Goal: Communication & Community: Answer question/provide support

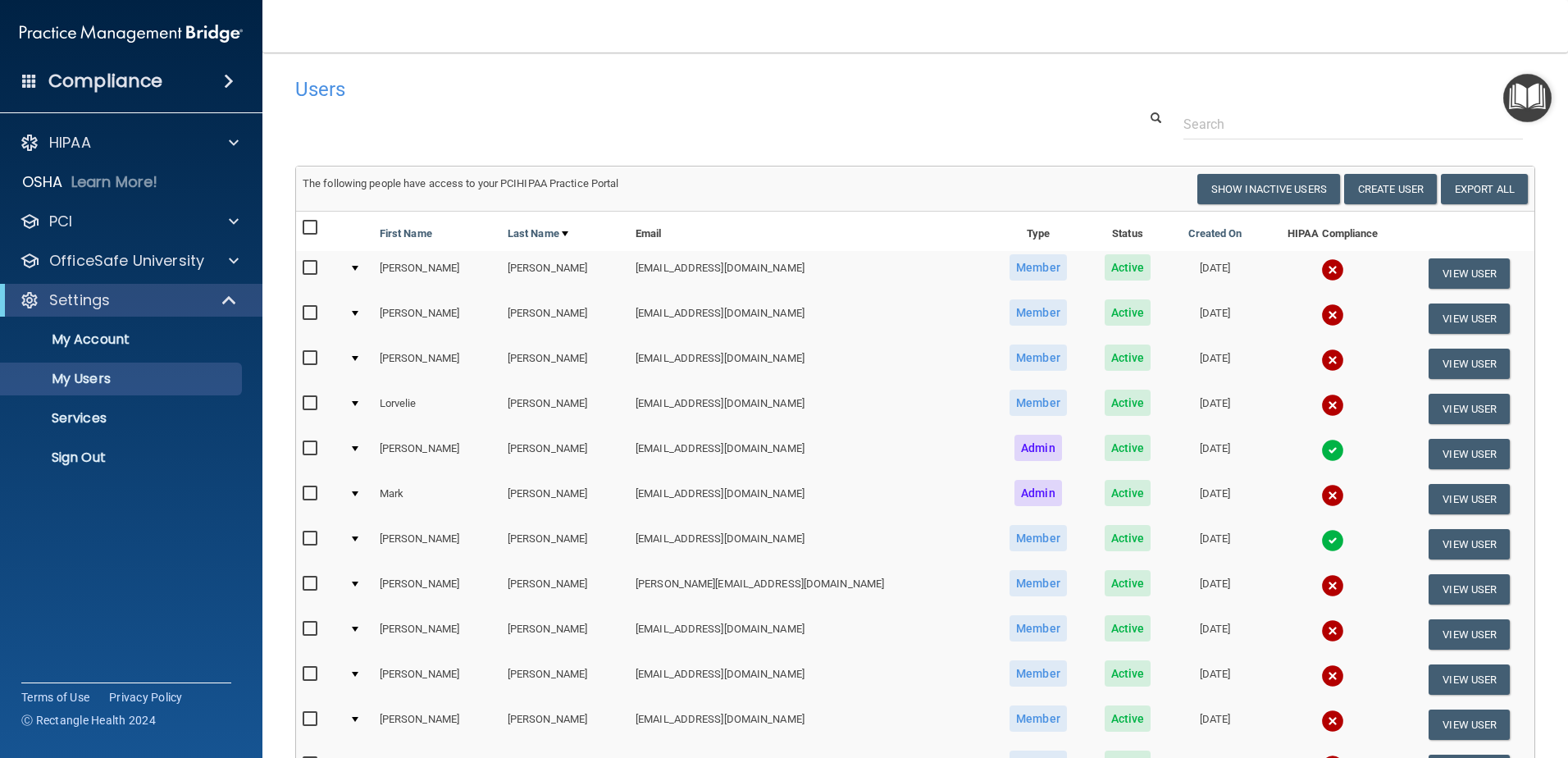
select select "20"
click at [314, 315] on input "checkbox" at bounding box center [312, 314] width 19 height 13
checkbox input "true"
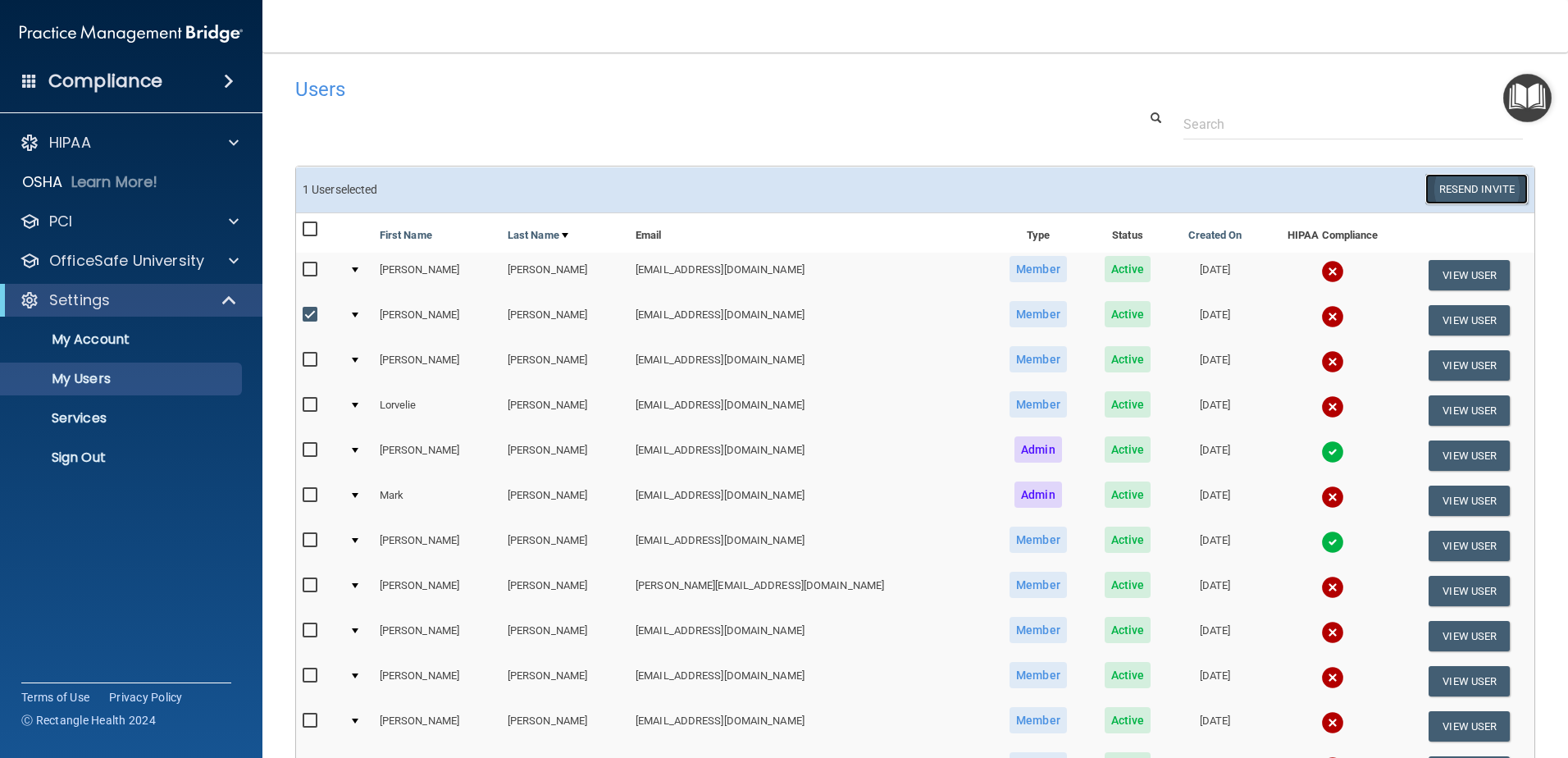
click at [1479, 200] on button "Resend Invite" at bounding box center [1476, 188] width 103 height 30
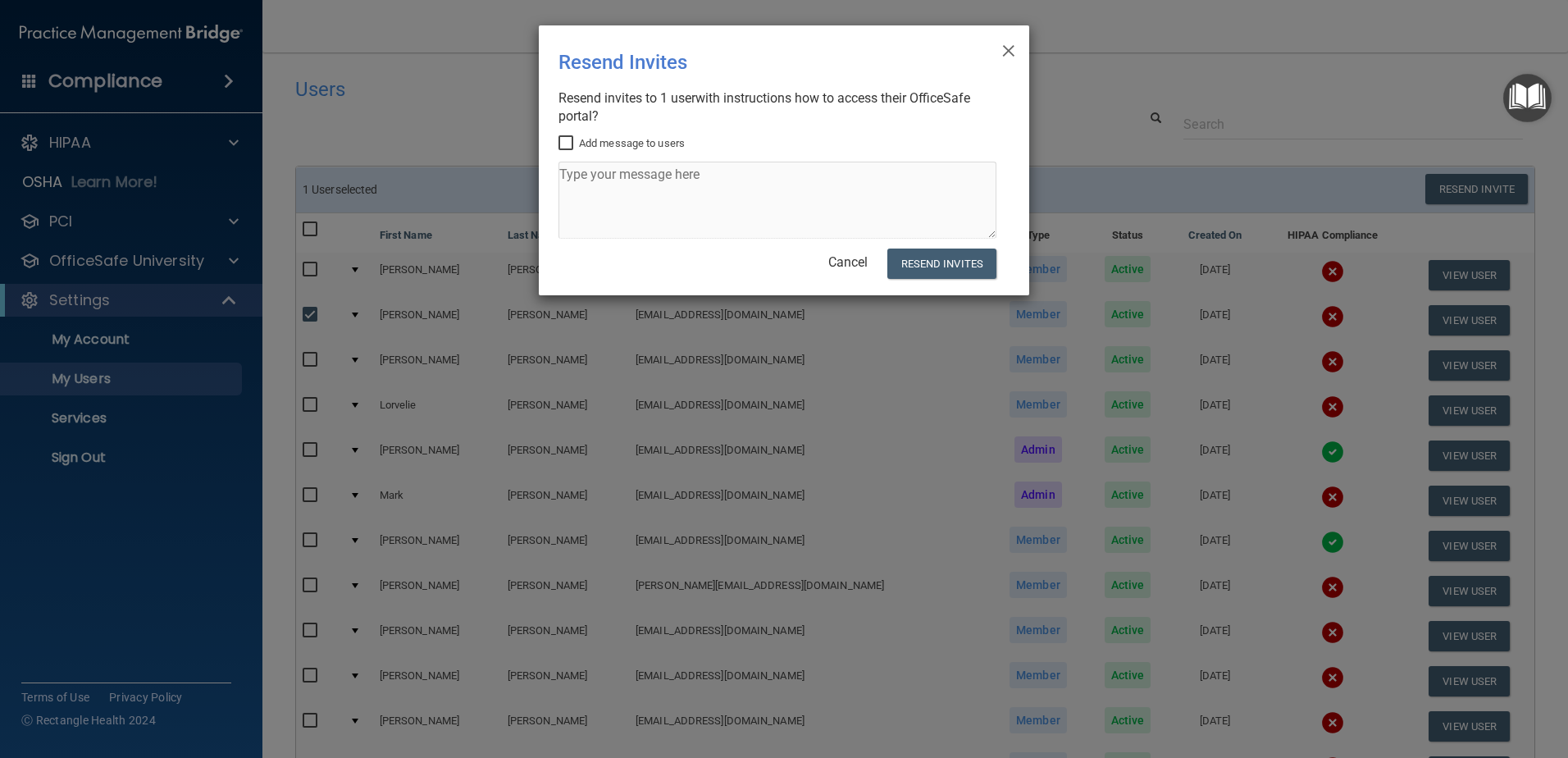
click at [568, 141] on input "Add message to users" at bounding box center [568, 144] width 19 height 13
checkbox input "true"
click at [594, 183] on textarea at bounding box center [778, 200] width 438 height 77
click at [640, 204] on textarea "Kristin, please complete your annual HIPAA compliance training by the end of 9/…" at bounding box center [778, 200] width 438 height 77
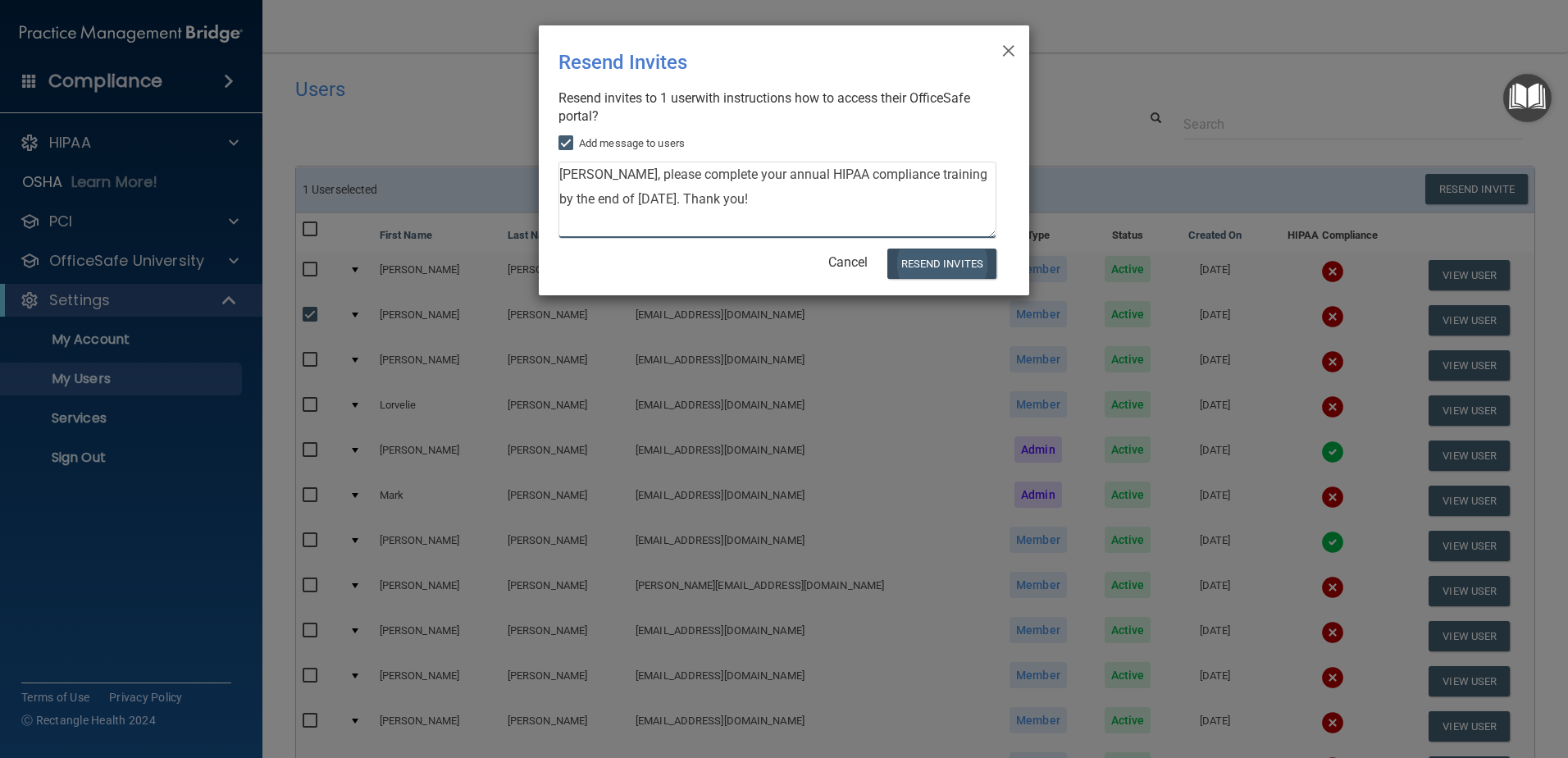
type textarea "Kristin, please complete your annual HIPAA compliance training by the end of 9/…"
click at [929, 264] on button "Resend Invites" at bounding box center [942, 263] width 109 height 30
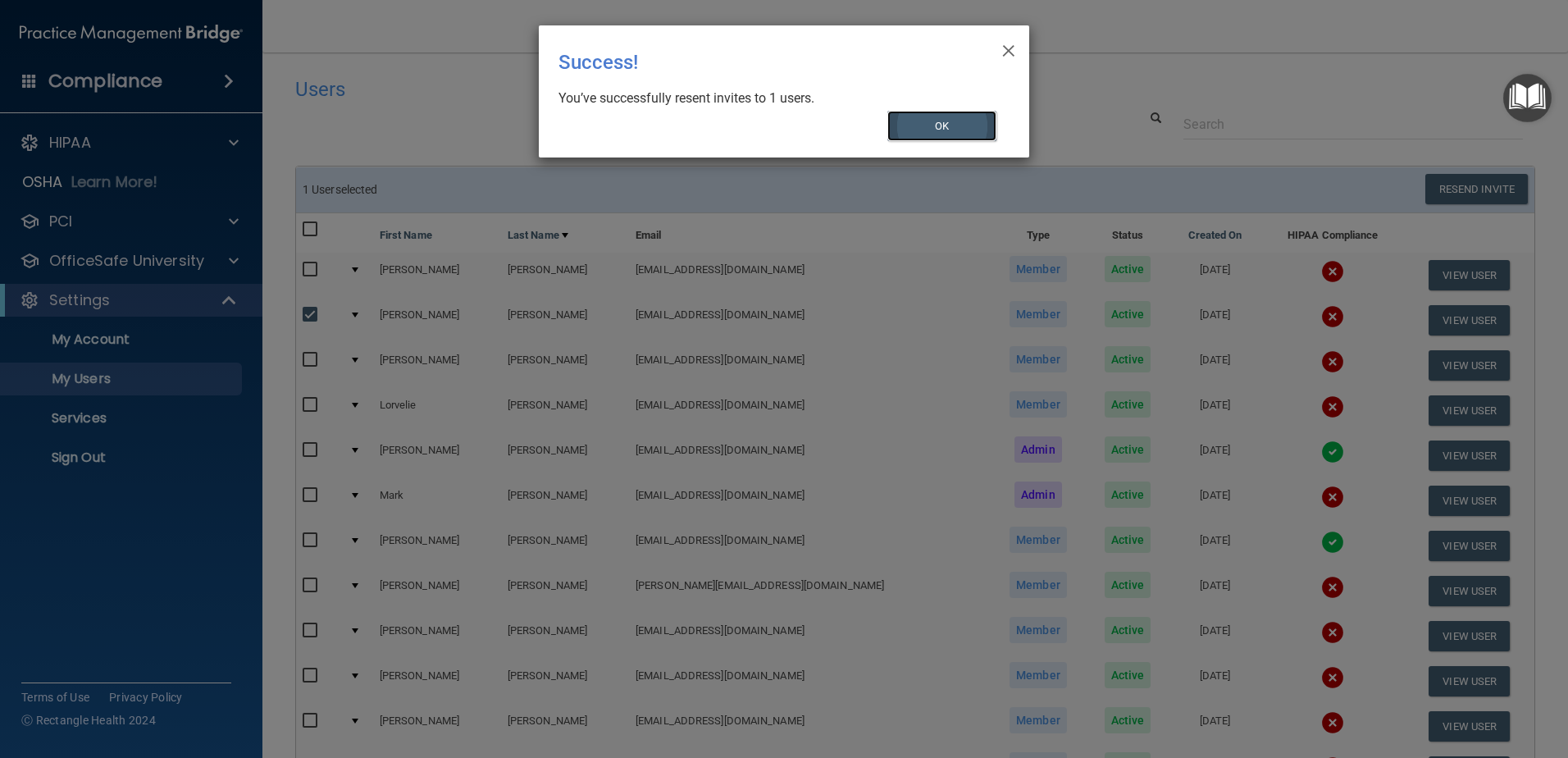
click at [931, 117] on button "OK" at bounding box center [942, 125] width 110 height 30
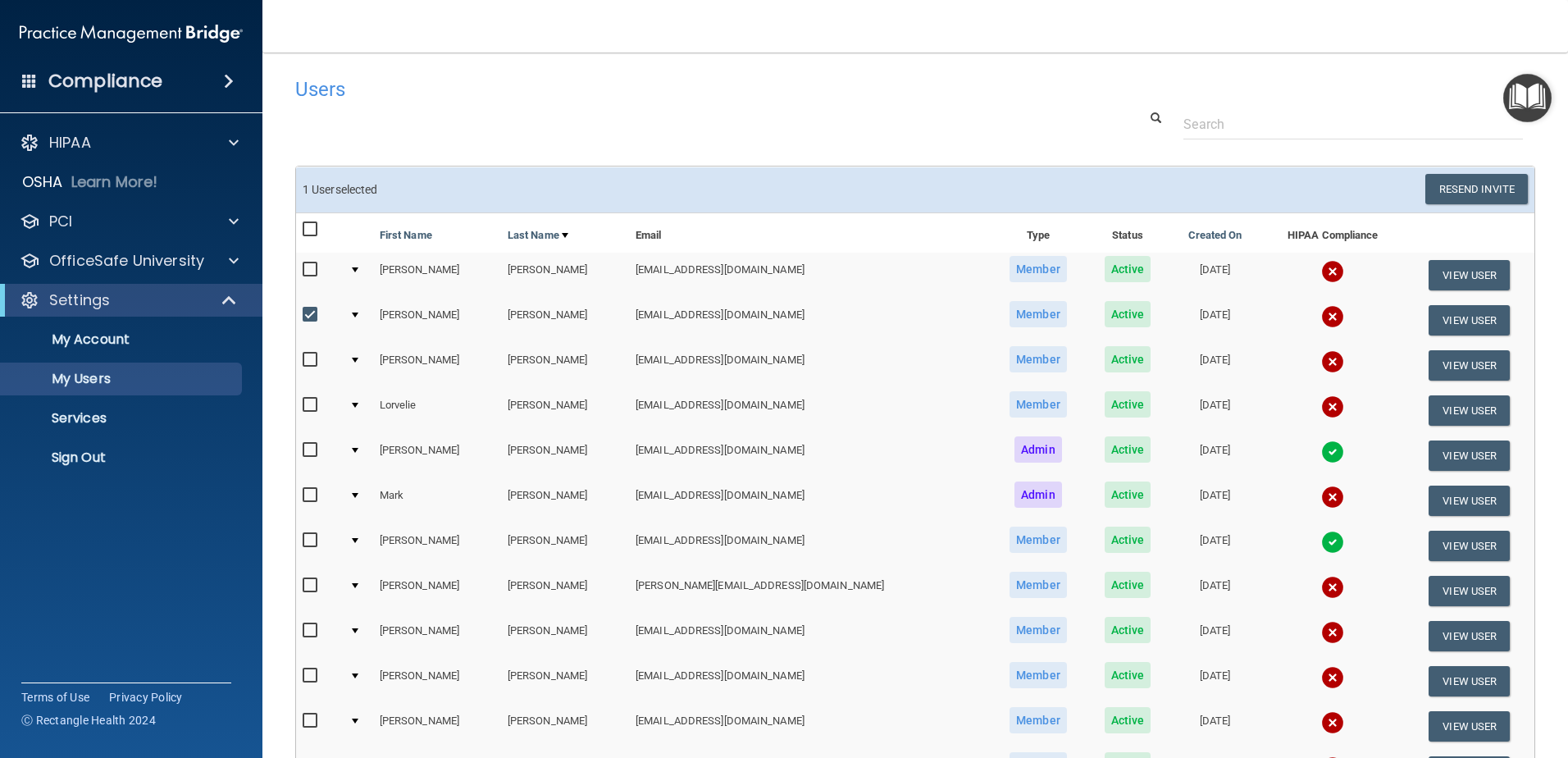
click at [313, 317] on input "checkbox" at bounding box center [312, 314] width 19 height 13
checkbox input "false"
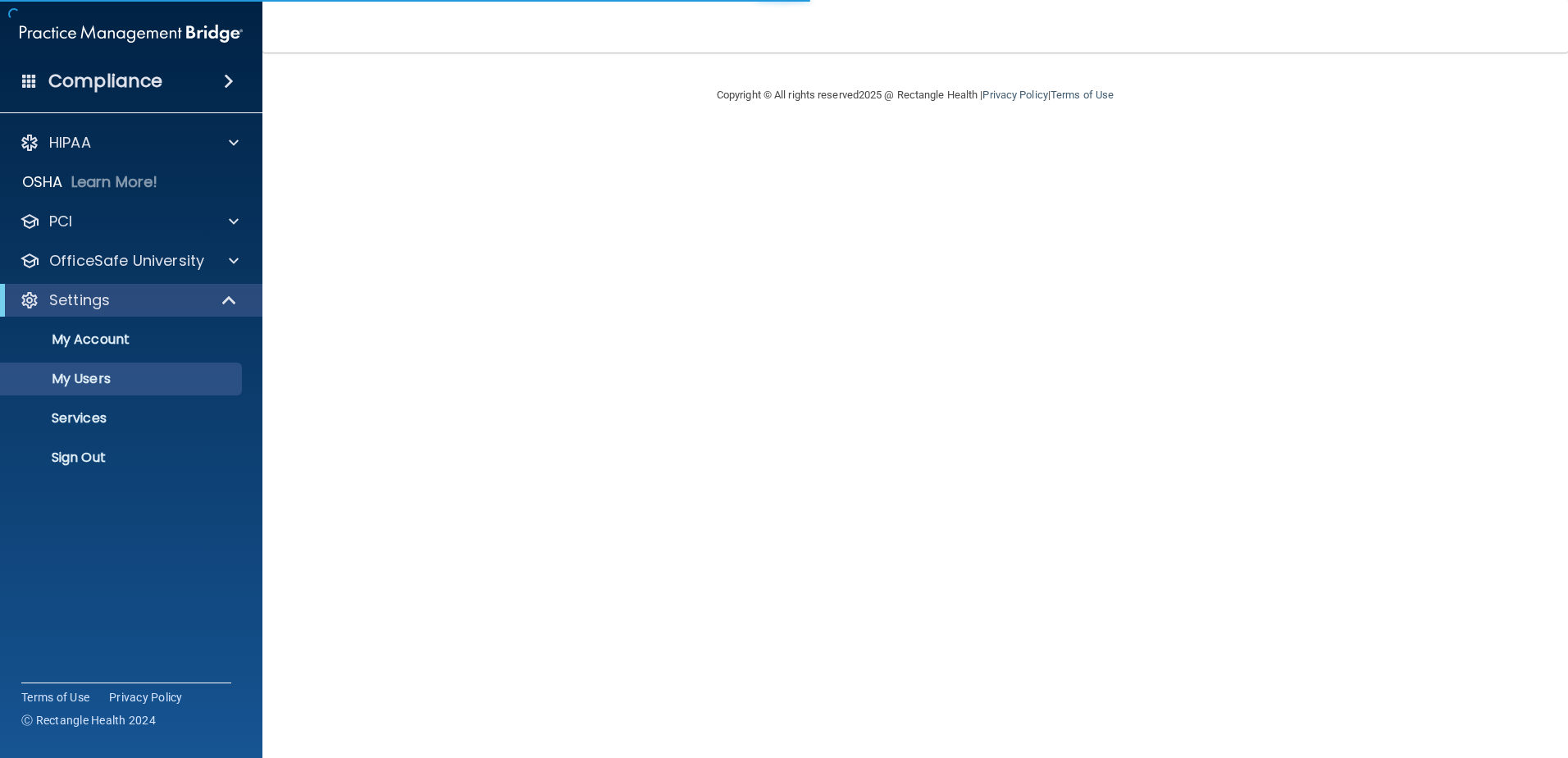
select select "20"
